Goal: Task Accomplishment & Management: Use online tool/utility

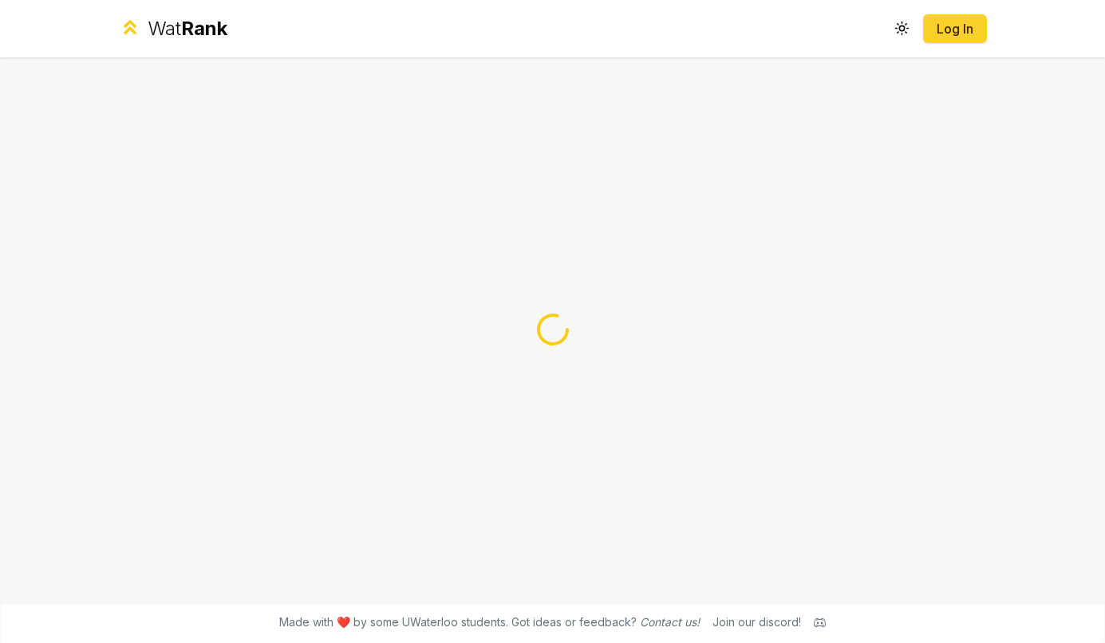
click at [960, 21] on link "Log In" at bounding box center [955, 28] width 38 height 19
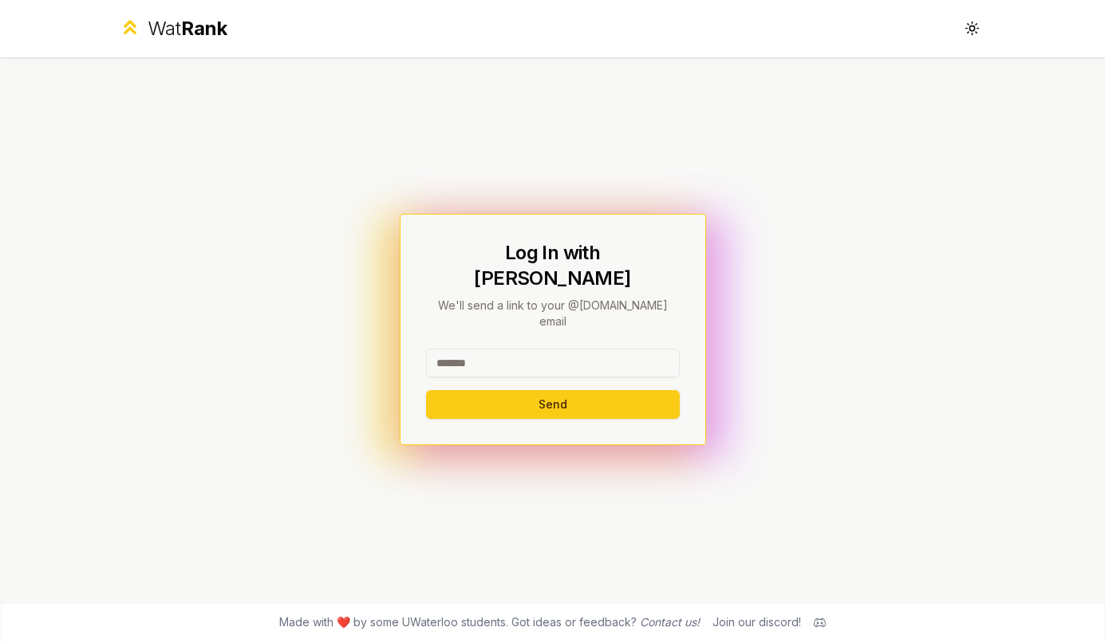
click at [605, 349] on input at bounding box center [553, 363] width 254 height 29
type input "******"
click at [426, 390] on button "Send" at bounding box center [553, 404] width 254 height 29
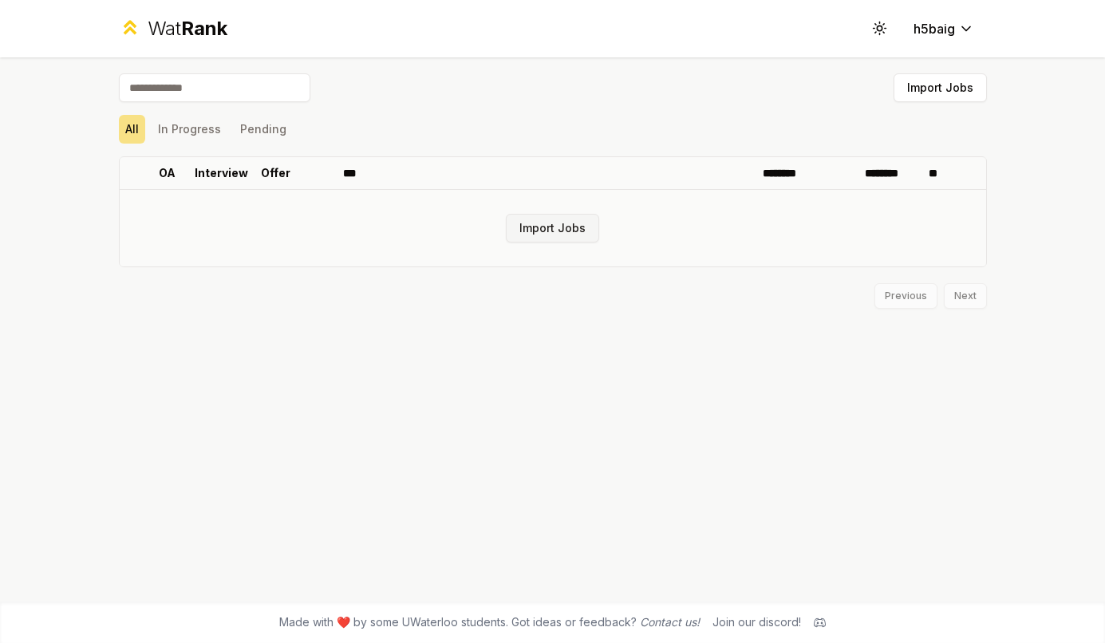
click at [523, 232] on button "Import Jobs" at bounding box center [552, 228] width 93 height 29
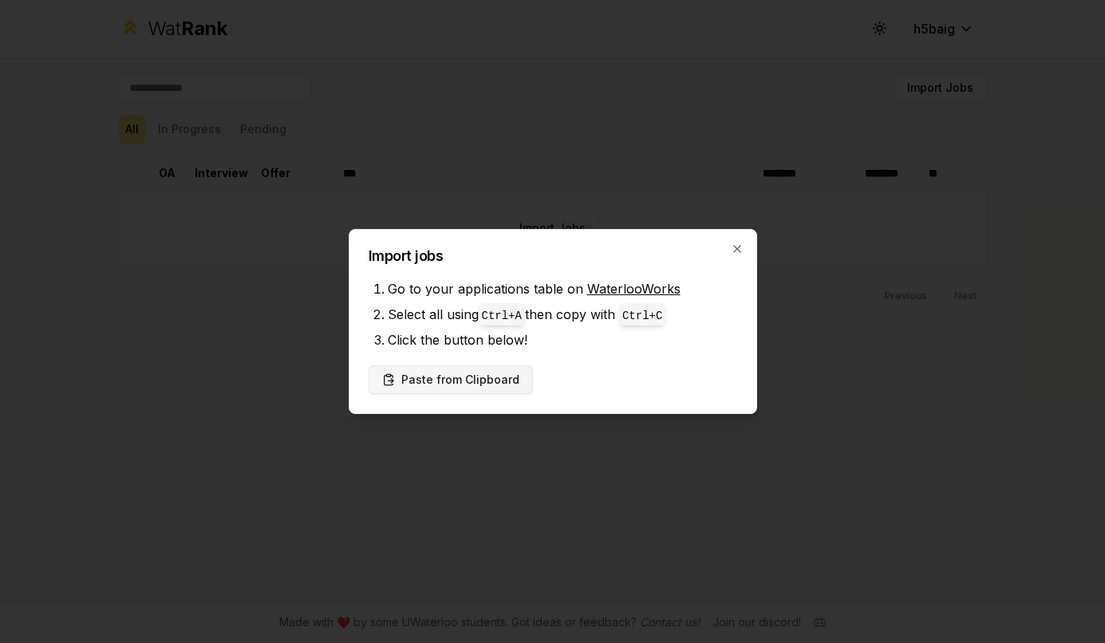
click at [473, 377] on button "Paste from Clipboard" at bounding box center [451, 379] width 164 height 29
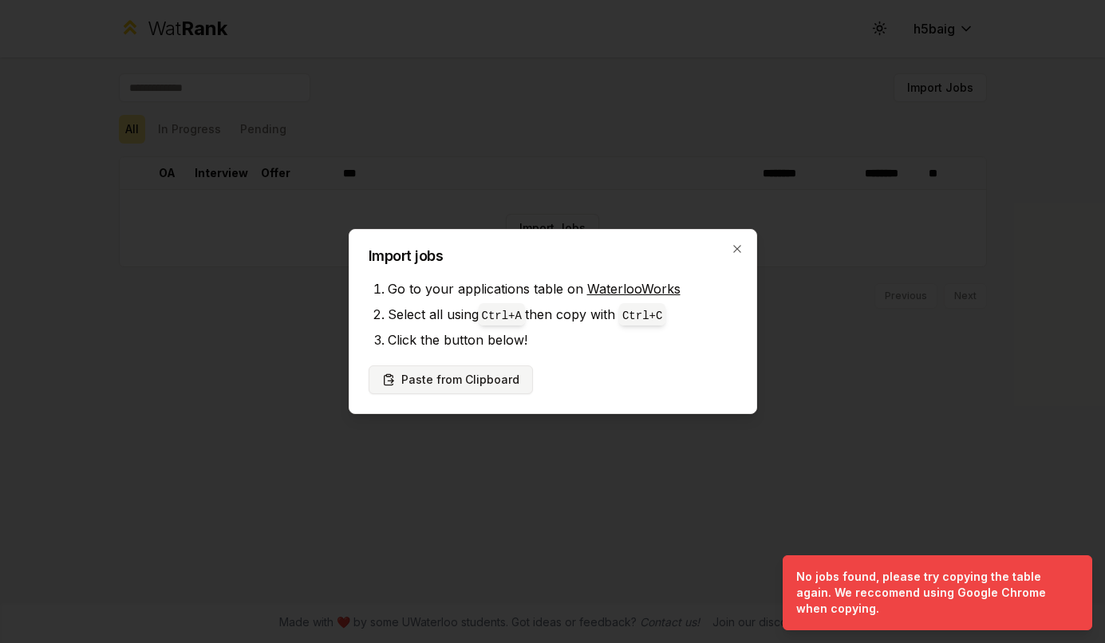
click at [478, 381] on button "Paste from Clipboard" at bounding box center [451, 379] width 164 height 29
click at [556, 359] on div "Import jobs Go to your applications table on WaterlooWorks Select all using Ctr…" at bounding box center [553, 321] width 409 height 185
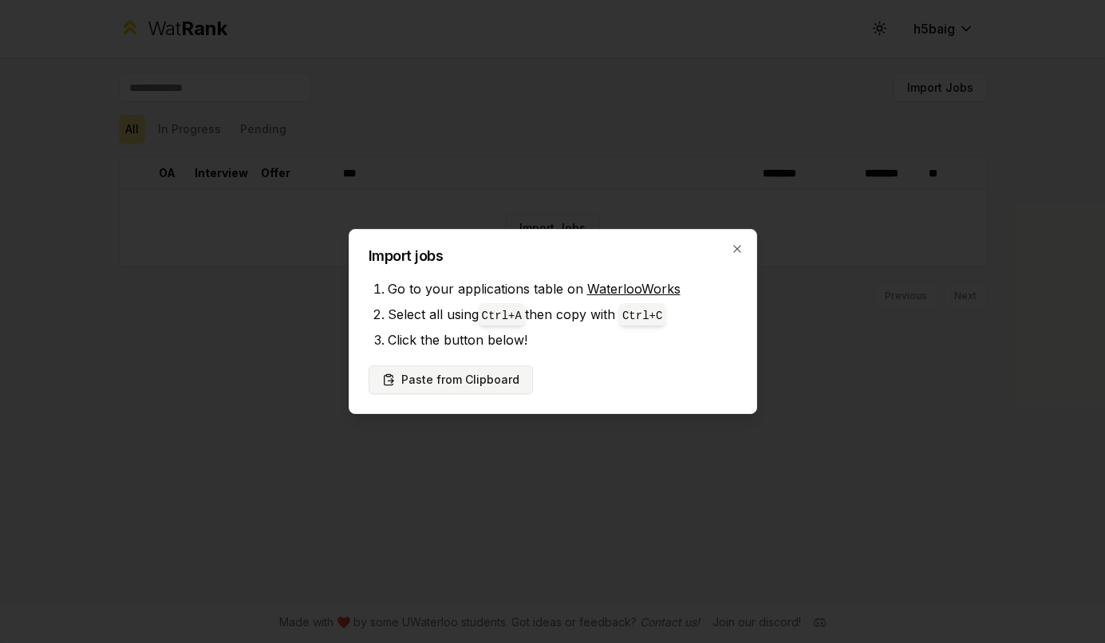
click at [413, 375] on button "Paste from Clipboard" at bounding box center [451, 379] width 164 height 29
